Goal: Check status

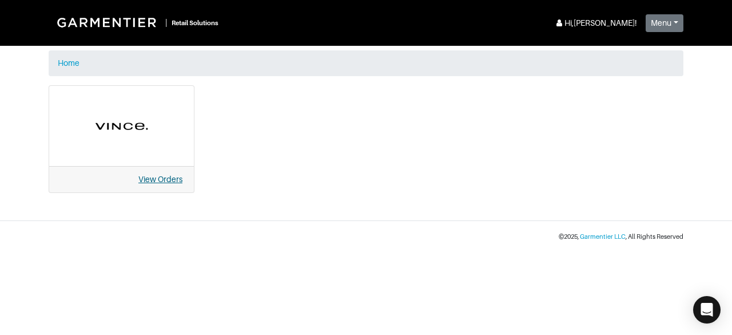
click at [166, 179] on link "View Orders" at bounding box center [160, 178] width 44 height 9
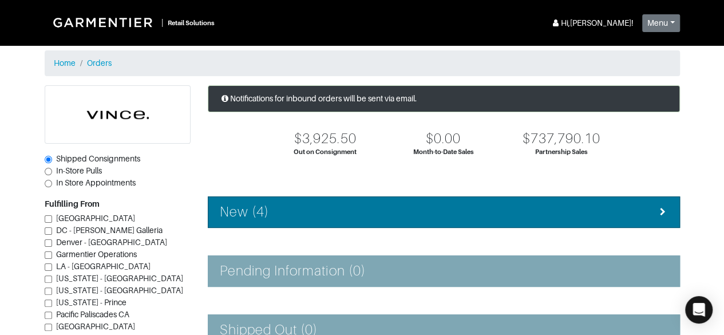
click at [593, 204] on div "New (4)" at bounding box center [444, 212] width 448 height 17
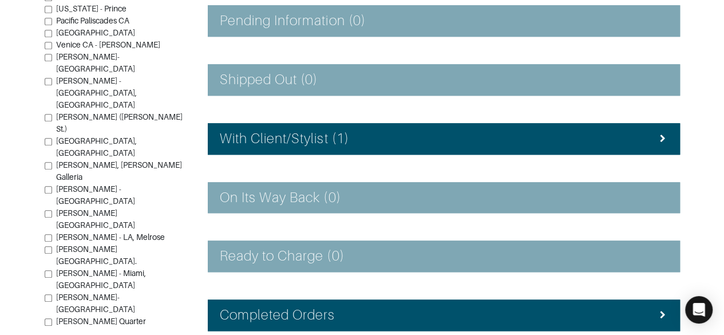
scroll to position [497, 0]
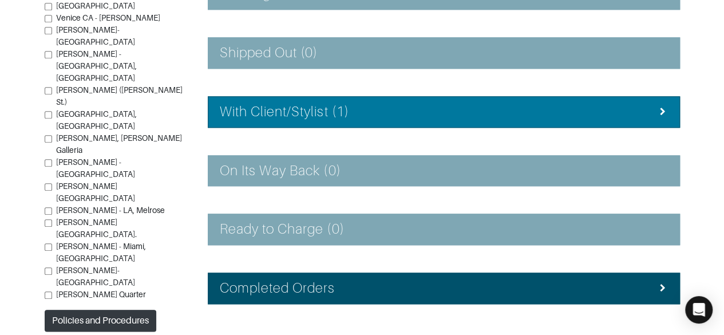
click at [586, 104] on div "With Client/Stylist (1)" at bounding box center [444, 112] width 448 height 17
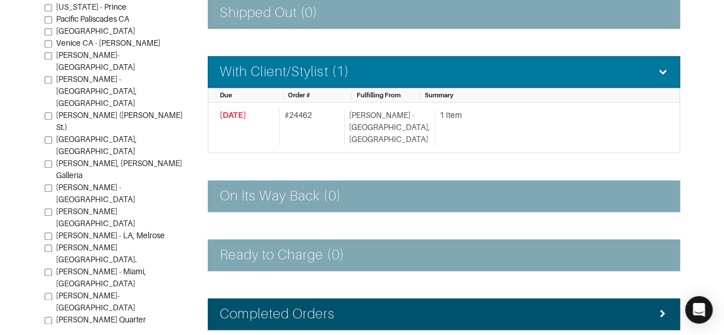
scroll to position [549, 0]
